Goal: Task Accomplishment & Management: Manage account settings

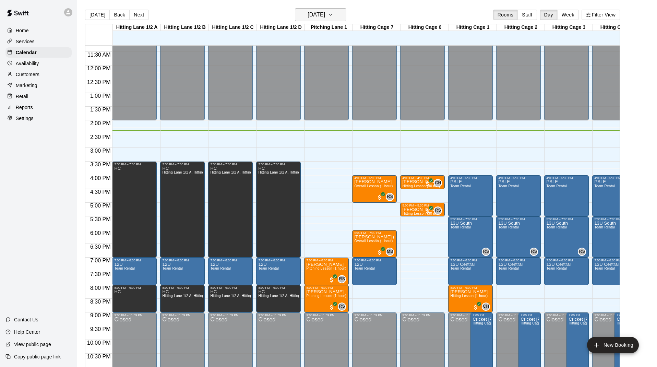
click at [325, 18] on h6 "[DATE]" at bounding box center [316, 15] width 17 height 10
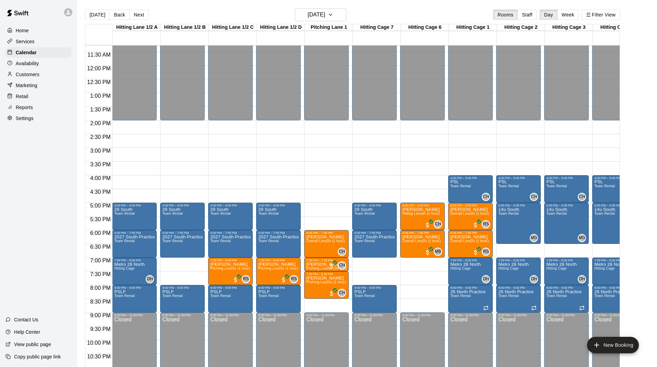
scroll to position [309, 0]
click at [317, 13] on h6 "[DATE]" at bounding box center [316, 15] width 17 height 10
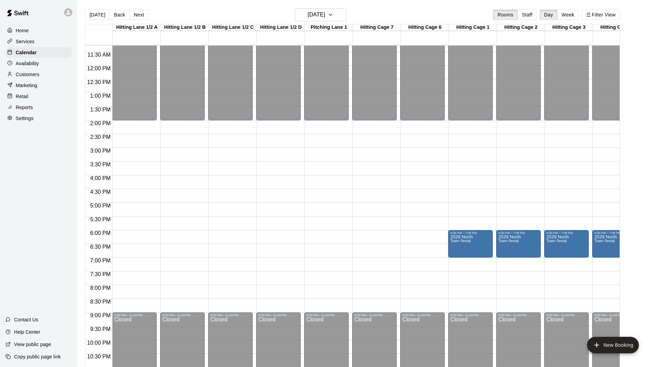
click at [44, 66] on div "Availability" at bounding box center [38, 63] width 66 height 10
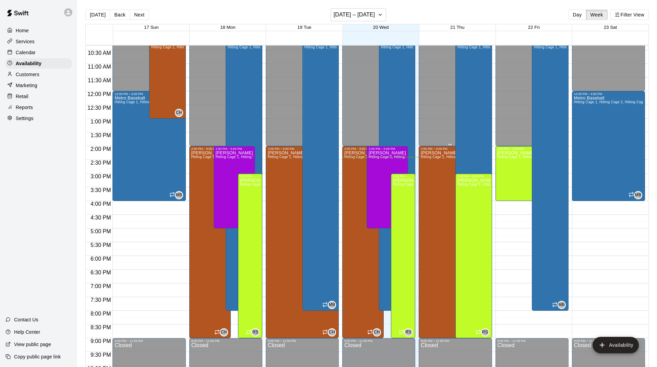
scroll to position [283, 0]
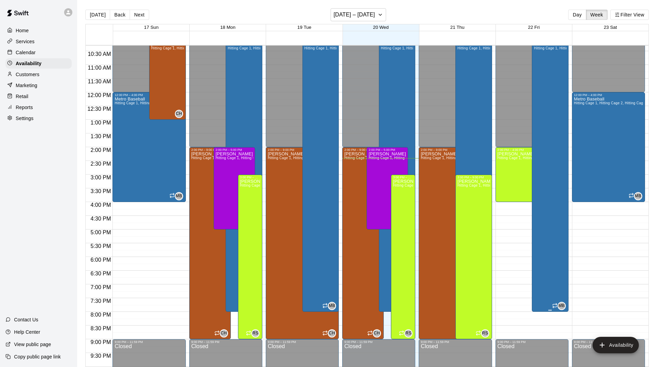
click at [546, 201] on div "Metro Baseball Hitting Cage 1, Hitting Cage 2, Hitting Cage 3, Hitting Cage 4, …" at bounding box center [550, 225] width 33 height 367
type input "**********"
type input "********"
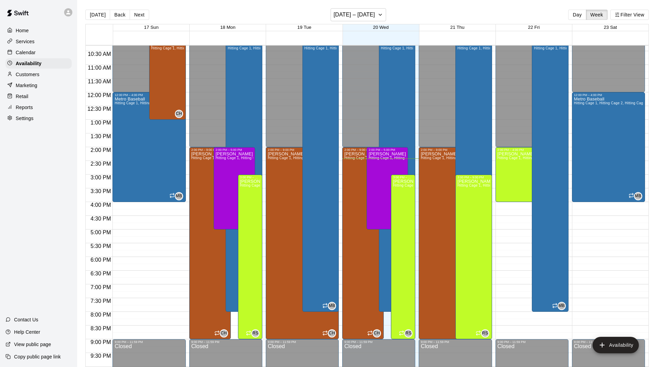
type input "********"
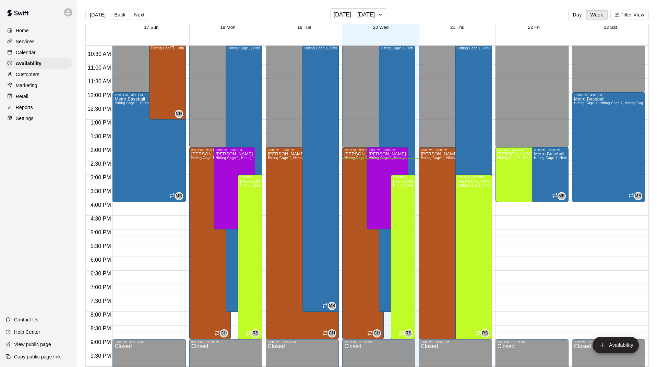
scroll to position [0, 0]
click at [378, 18] on icon "button" at bounding box center [380, 15] width 5 height 8
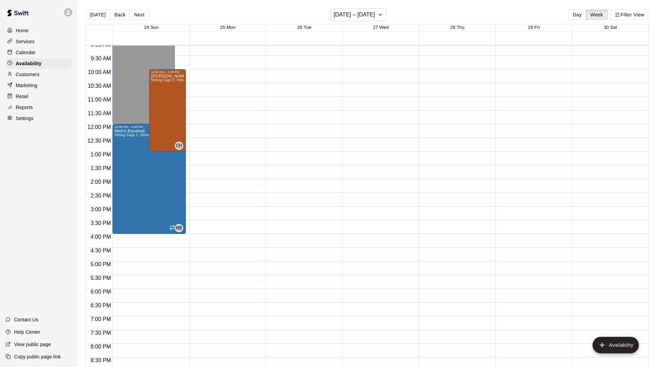
scroll to position [249, 0]
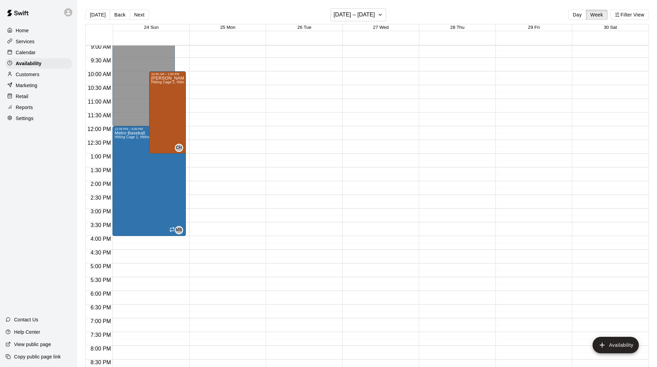
click at [47, 54] on div "Calendar" at bounding box center [38, 52] width 66 height 10
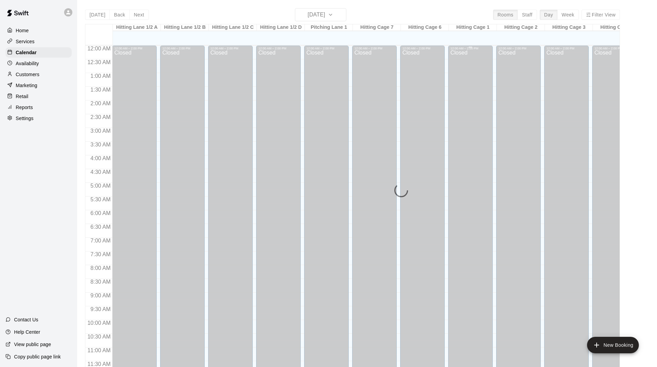
scroll to position [309, 0]
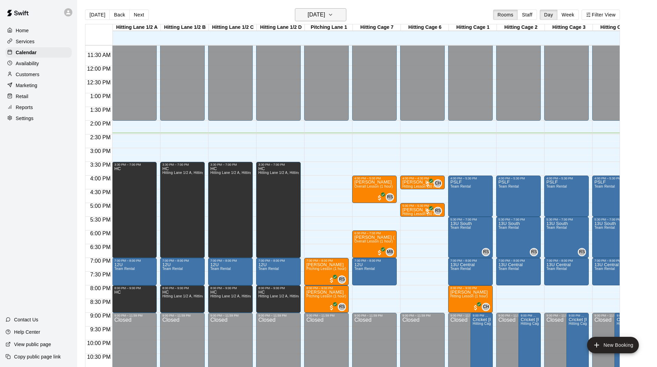
click at [325, 13] on h6 "[DATE]" at bounding box center [316, 15] width 17 height 10
click at [569, 14] on button "Week" at bounding box center [569, 15] width 22 height 10
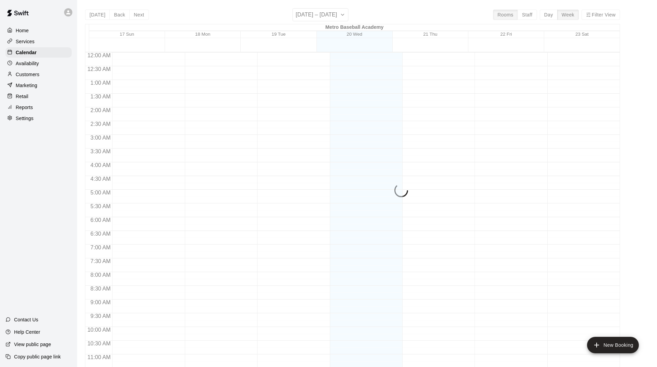
scroll to position [337, 0]
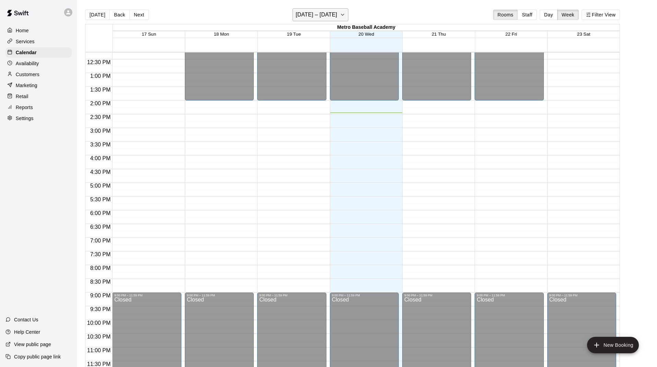
click at [327, 16] on h6 "[DATE] – [DATE]" at bounding box center [317, 15] width 42 height 10
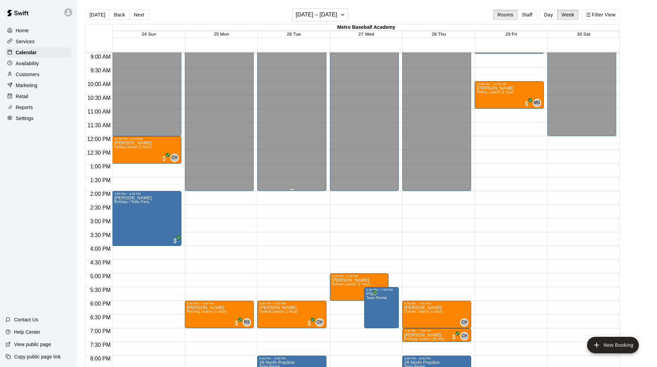
scroll to position [246, 0]
click at [298, 16] on h6 "[DATE] – [DATE]" at bounding box center [317, 15] width 42 height 10
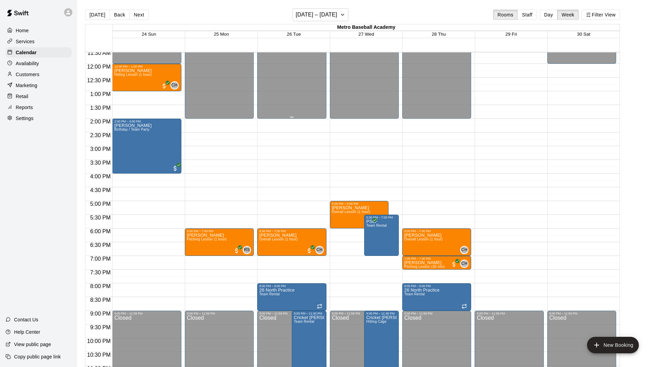
scroll to position [321, 0]
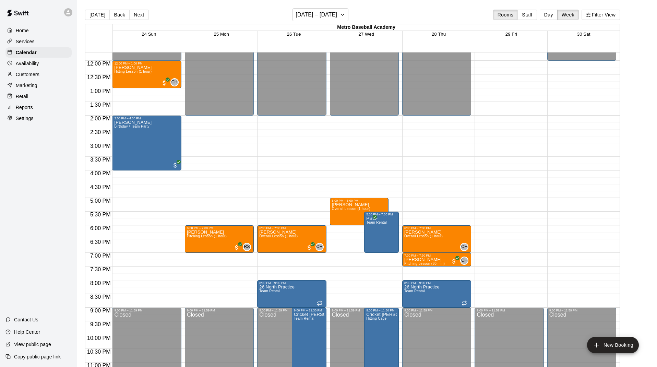
click at [35, 62] on p "Availability" at bounding box center [27, 63] width 23 height 7
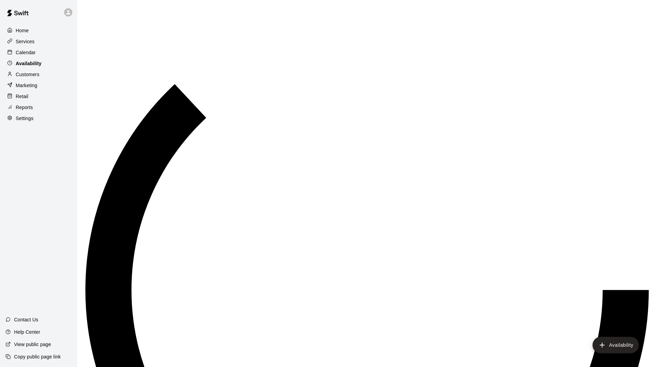
scroll to position [330, 0]
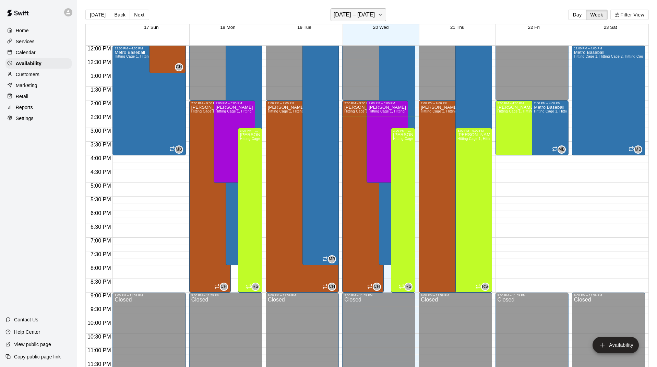
click at [363, 15] on h6 "[DATE] – [DATE]" at bounding box center [355, 15] width 42 height 10
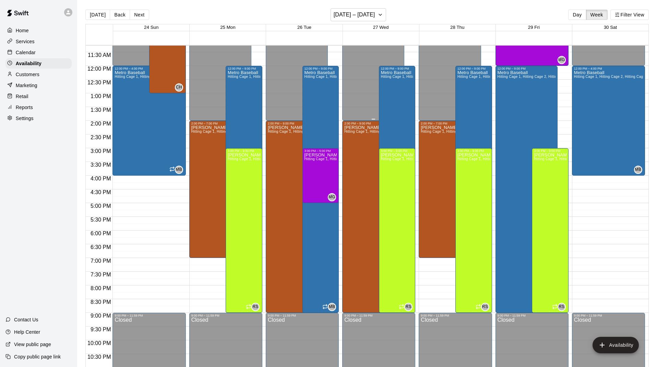
scroll to position [282, 0]
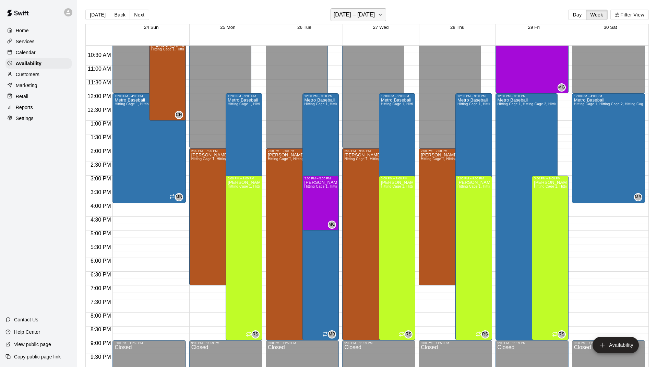
click at [349, 20] on button "[DATE] – [DATE]" at bounding box center [359, 14] width 56 height 13
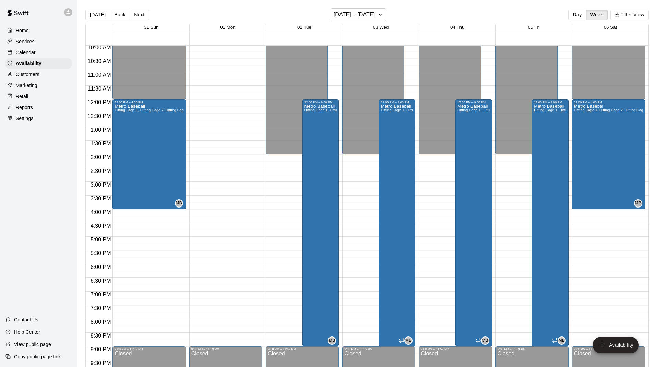
scroll to position [275, 0]
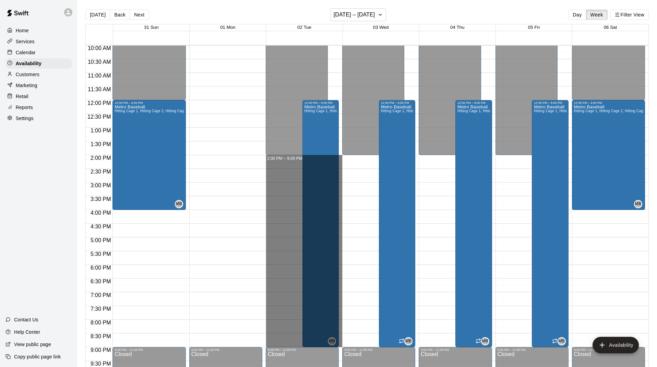
drag, startPoint x: 281, startPoint y: 159, endPoint x: 283, endPoint y: 344, distance: 185.6
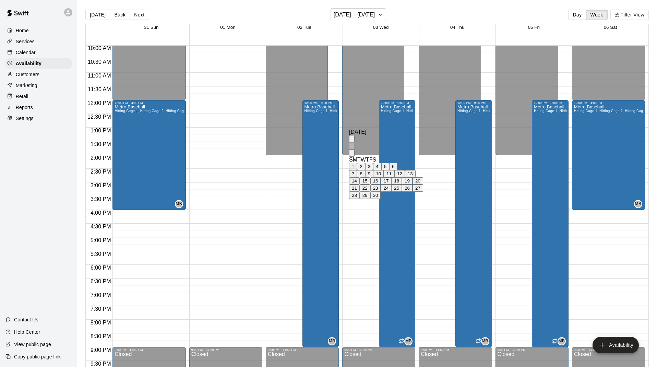
click at [381, 169] on button "4" at bounding box center [377, 166] width 8 height 7
type input "**********"
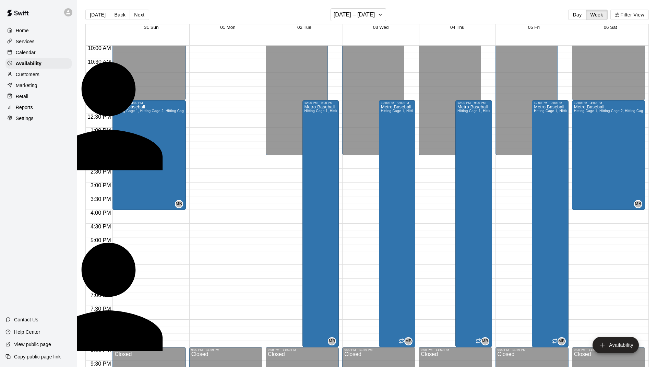
click at [244, 204] on div "[PERSON_NAME]" at bounding box center [135, 207] width 217 height 6
type input "**********"
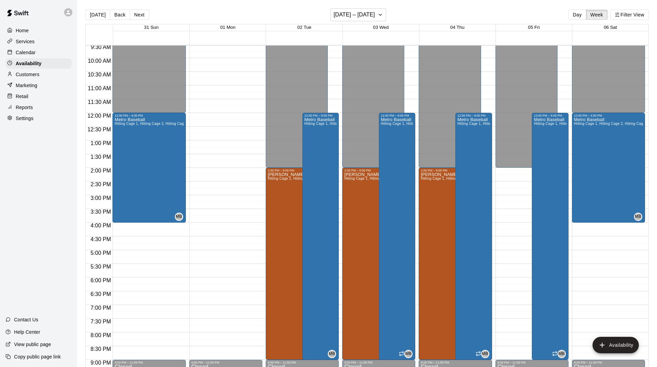
scroll to position [261, 0]
click at [31, 53] on p "Calendar" at bounding box center [26, 52] width 20 height 7
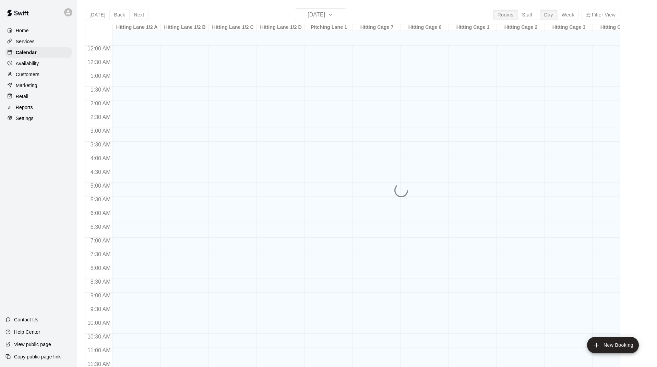
scroll to position [309, 0]
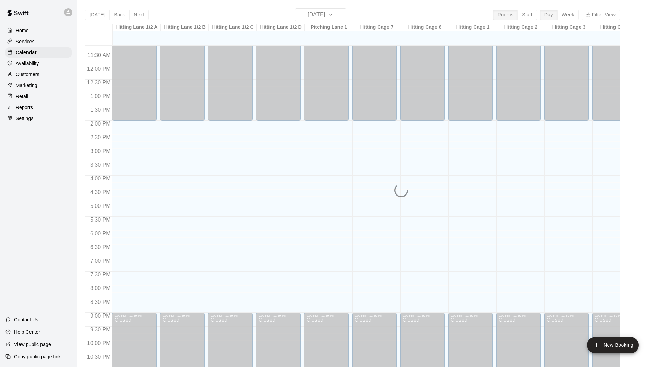
click at [315, 16] on div "[DATE] Back [DATE][DATE] Rooms Staff Day Week Filter View [GEOGRAPHIC_DATA] 1/2…" at bounding box center [352, 191] width 535 height 367
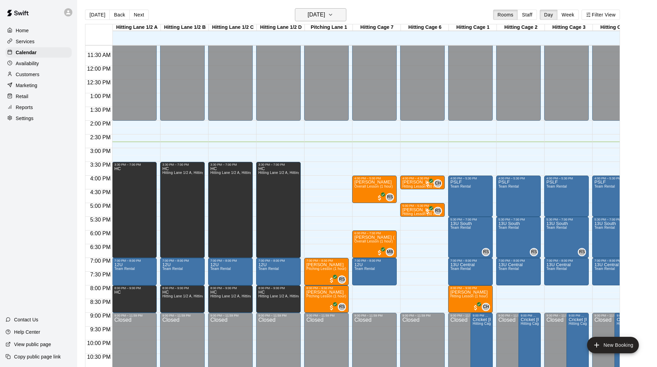
click at [325, 12] on h6 "[DATE]" at bounding box center [316, 15] width 17 height 10
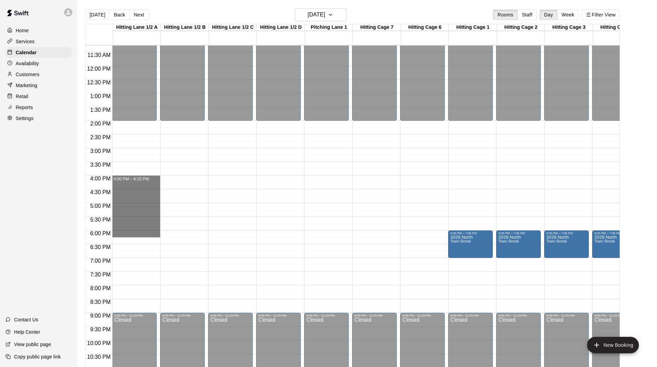
drag, startPoint x: 147, startPoint y: 180, endPoint x: 154, endPoint y: 232, distance: 52.0
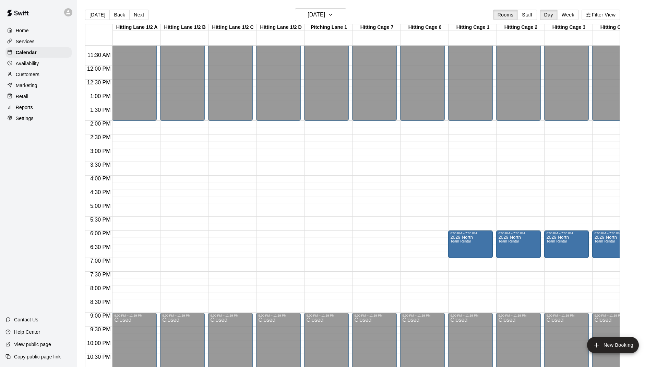
drag, startPoint x: 135, startPoint y: 152, endPoint x: 133, endPoint y: 160, distance: 8.1
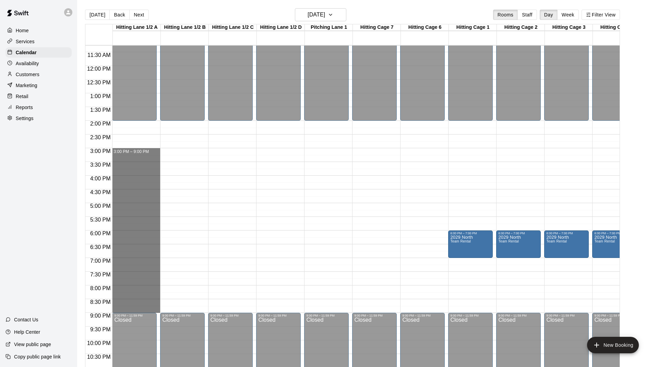
drag, startPoint x: 132, startPoint y: 152, endPoint x: 139, endPoint y: 310, distance: 158.3
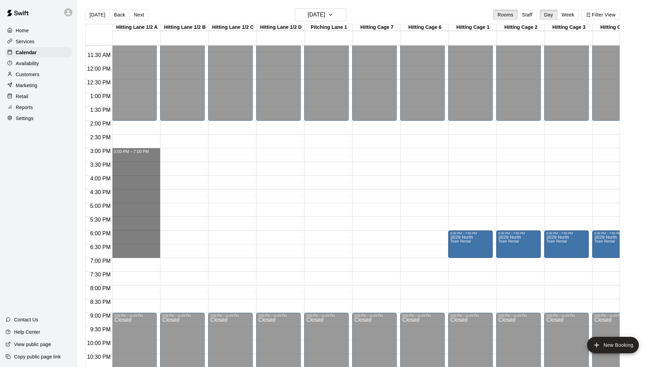
drag, startPoint x: 133, startPoint y: 153, endPoint x: 134, endPoint y: 257, distance: 104.3
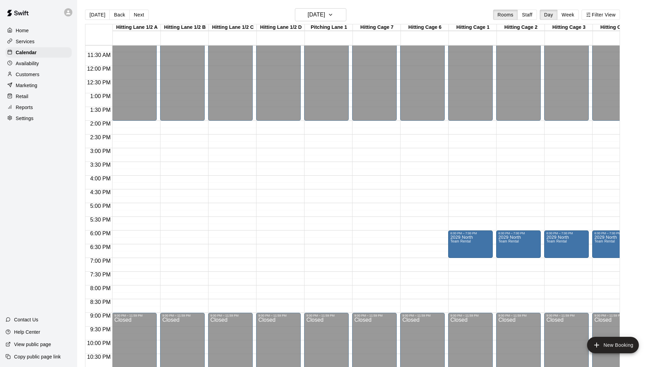
type input "**********"
drag, startPoint x: 309, startPoint y: 308, endPoint x: 313, endPoint y: 295, distance: 13.6
click at [189, 93] on li "Hitting Lane 1/2 B" at bounding box center [108, 90] width 162 height 6
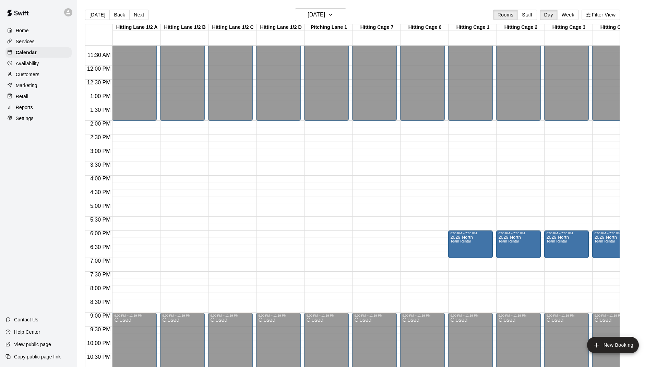
click at [189, 99] on li "Hitting Lane 1/2 C" at bounding box center [108, 96] width 162 height 6
click at [189, 116] on li "Hitting Lane 1/2 D" at bounding box center [108, 112] width 162 height 6
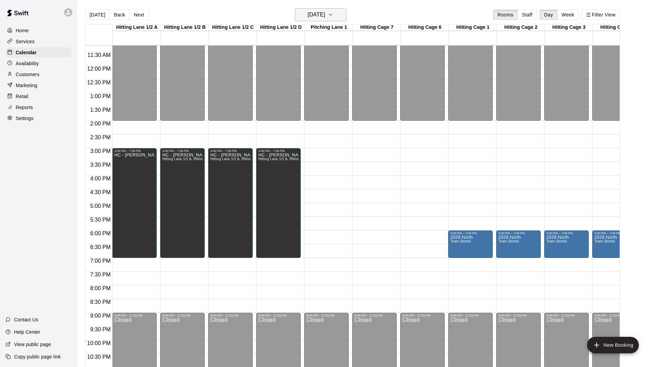
click at [310, 14] on h6 "[DATE]" at bounding box center [316, 15] width 17 height 10
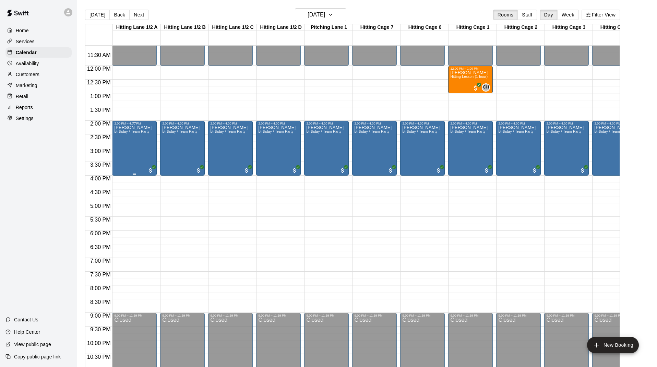
click at [135, 148] on div "[PERSON_NAME] Birthday / Team Party" at bounding box center [132, 308] width 37 height 367
type input "**********"
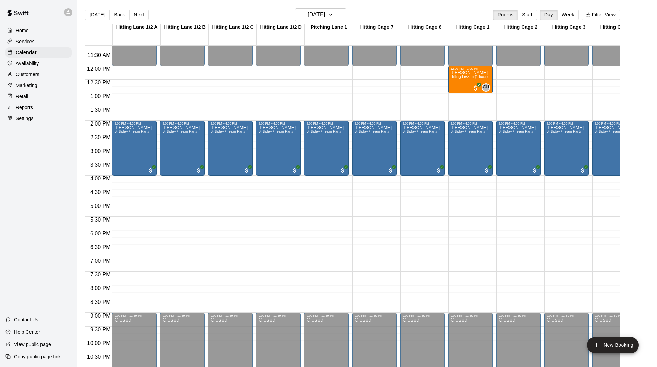
click at [136, 144] on div "[PERSON_NAME] Birthday / Team Party" at bounding box center [132, 308] width 37 height 367
type input "**********"
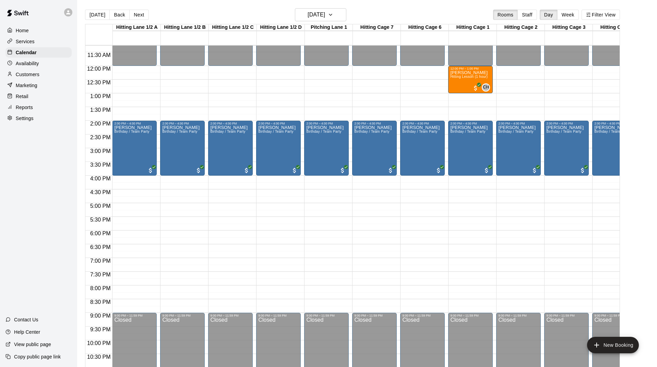
click at [318, 12] on h6 "[DATE]" at bounding box center [316, 15] width 17 height 10
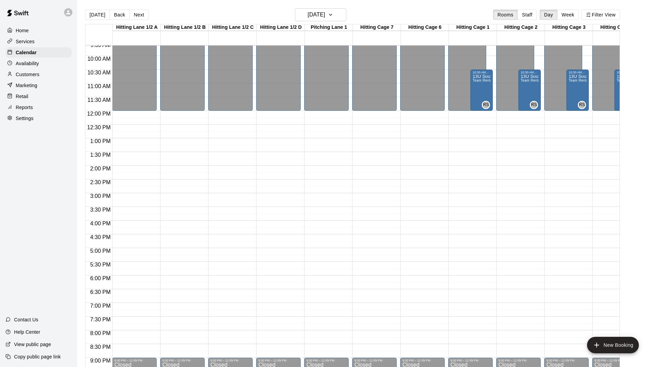
scroll to position [265, 0]
click at [478, 89] on div "13U South Team Rental" at bounding box center [482, 257] width 18 height 367
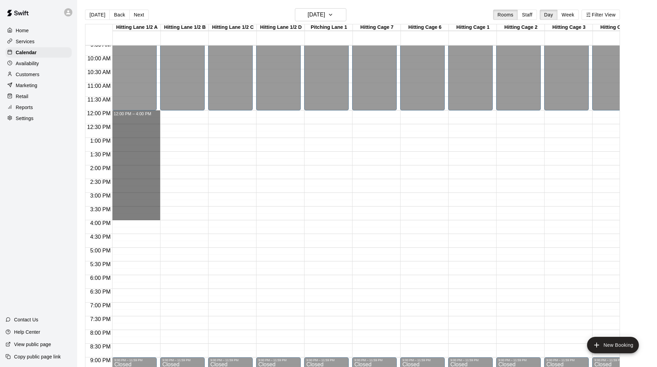
drag, startPoint x: 142, startPoint y: 114, endPoint x: 135, endPoint y: 216, distance: 102.5
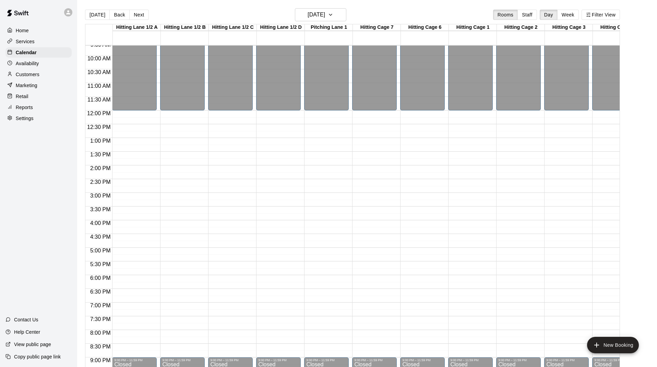
type input "**********"
drag, startPoint x: 391, startPoint y: 51, endPoint x: 388, endPoint y: 54, distance: 4.2
click at [189, 93] on li "Hitting Lane 1/2 B" at bounding box center [108, 90] width 162 height 6
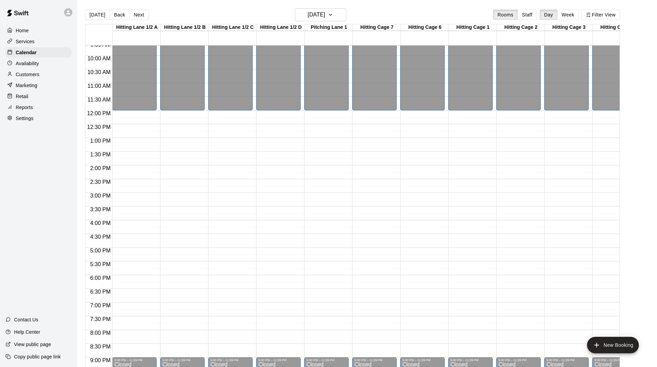
drag, startPoint x: 366, startPoint y: 189, endPoint x: 363, endPoint y: 194, distance: 5.7
click at [189, 99] on li "Hitting Lane 1/2 C" at bounding box center [108, 96] width 162 height 6
drag, startPoint x: 318, startPoint y: 334, endPoint x: 337, endPoint y: 333, distance: 18.6
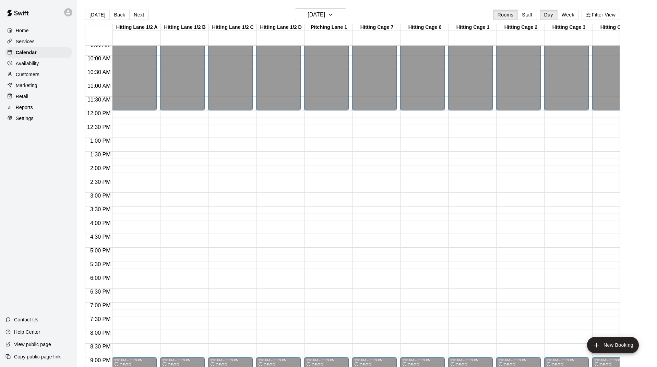
click at [189, 116] on li "Hitting Lane 1/2 D" at bounding box center [108, 112] width 162 height 6
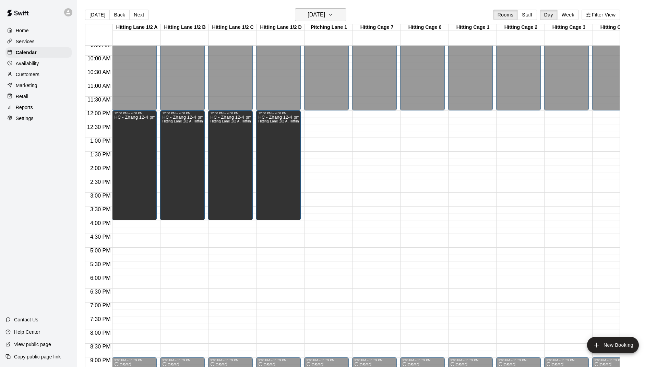
click at [325, 19] on h6 "[DATE]" at bounding box center [316, 15] width 17 height 10
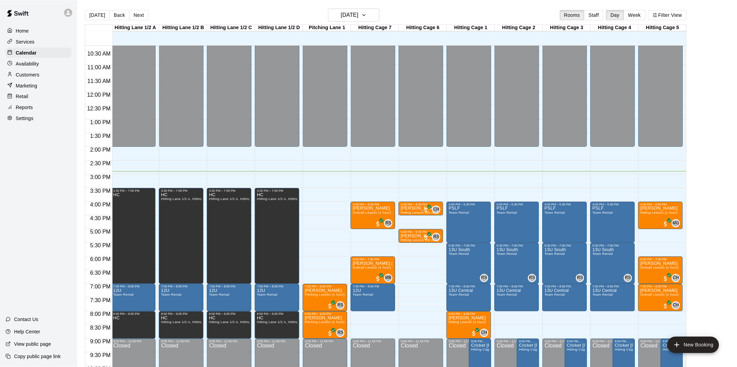
scroll to position [283, 0]
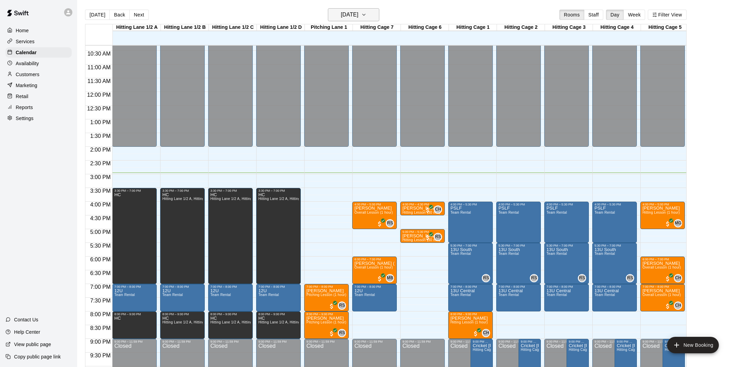
click at [359, 13] on h6 "[DATE]" at bounding box center [349, 15] width 17 height 10
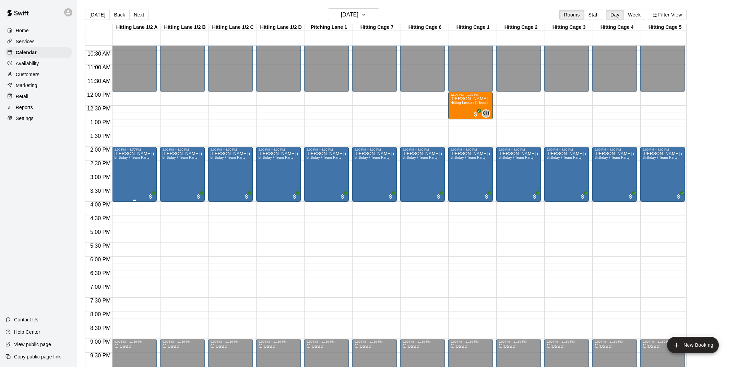
click at [141, 176] on div "[PERSON_NAME] ([PERSON_NAME]) Birthday / Team Party" at bounding box center [134, 334] width 40 height 367
type input "**********"
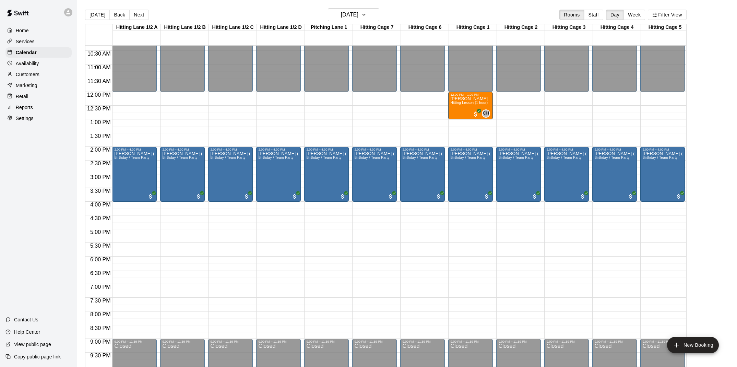
click at [359, 13] on h6 "[DATE]" at bounding box center [349, 15] width 17 height 10
